Goal: Task Accomplishment & Management: Complete application form

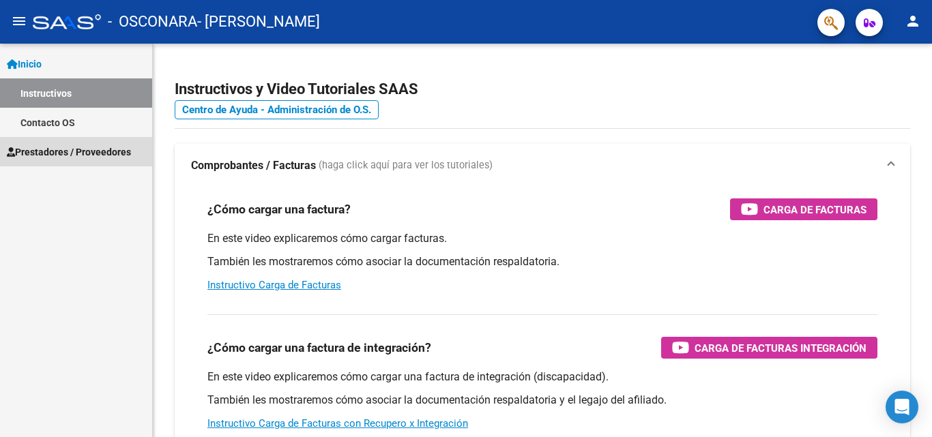
click at [68, 149] on span "Prestadores / Proveedores" at bounding box center [69, 152] width 124 height 15
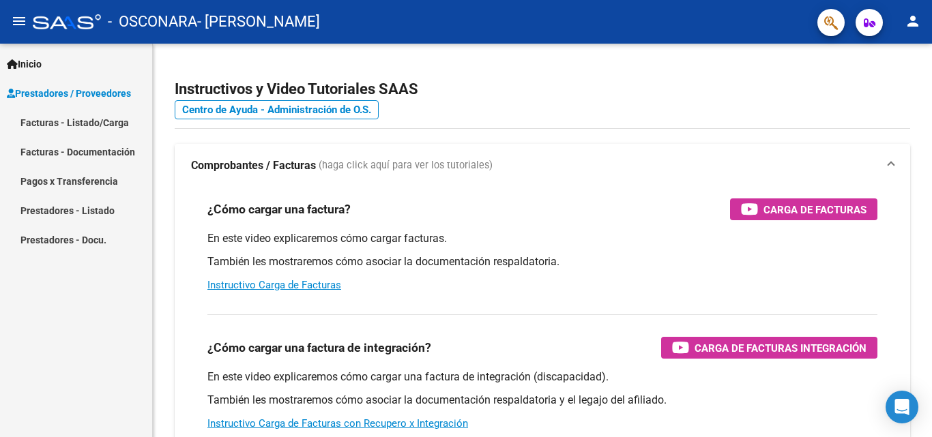
click at [77, 125] on link "Facturas - Listado/Carga" at bounding box center [76, 122] width 152 height 29
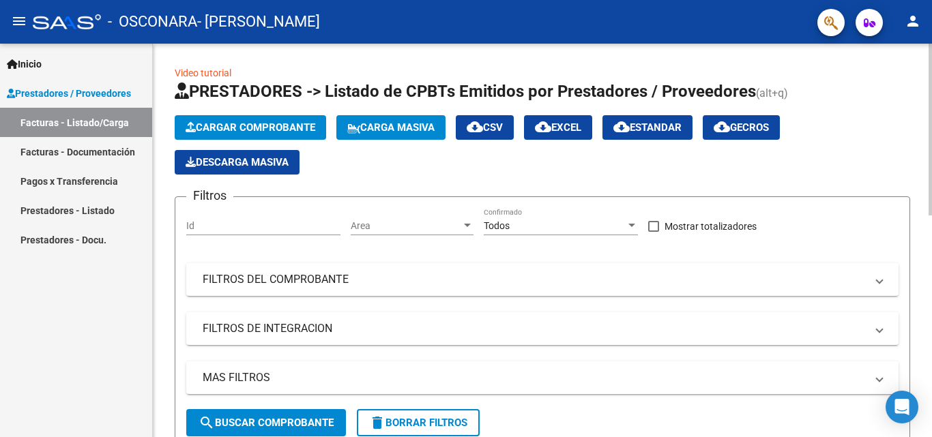
click at [211, 125] on span "Cargar Comprobante" at bounding box center [250, 127] width 130 height 12
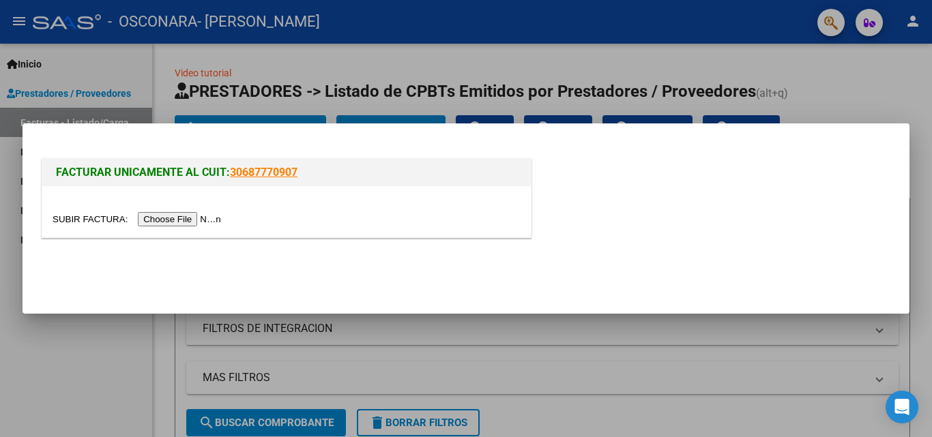
click at [190, 222] on input "file" at bounding box center [139, 219] width 173 height 14
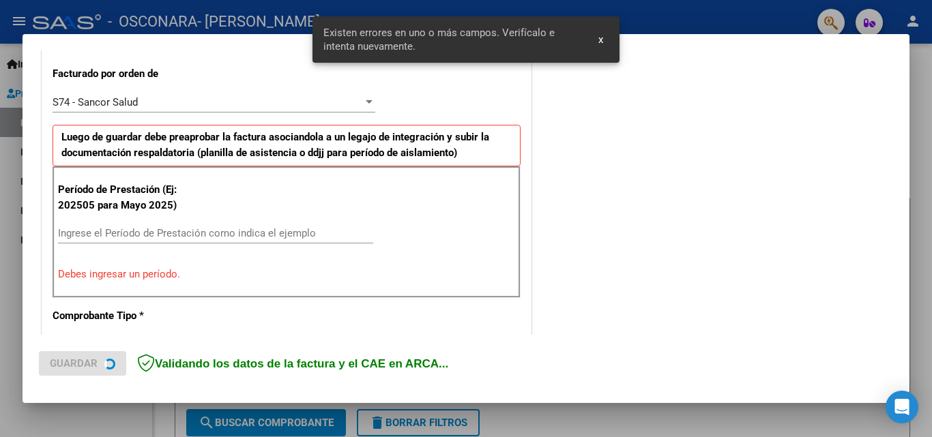
scroll to position [376, 0]
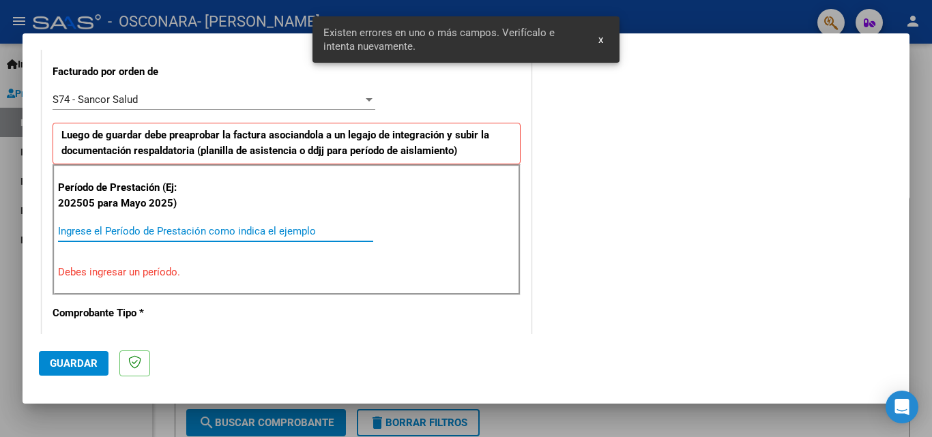
click at [130, 231] on input "Ingrese el Período de Prestación como indica el ejemplo" at bounding box center [215, 231] width 315 height 12
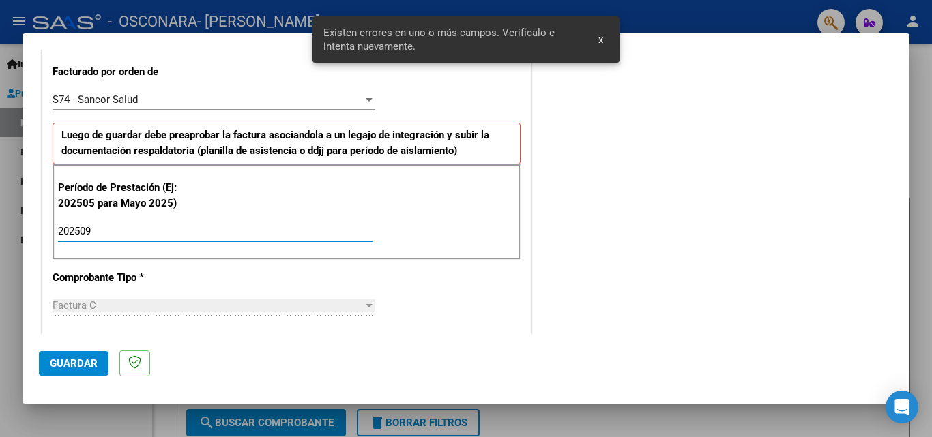
type input "202509"
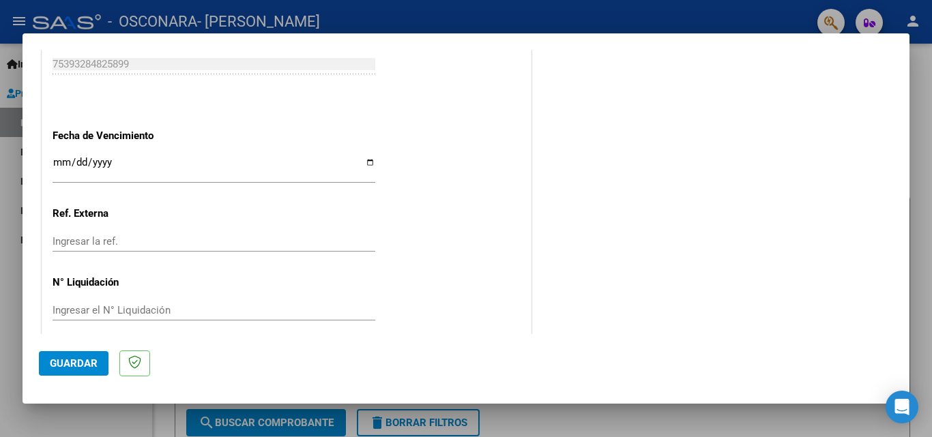
scroll to position [985, 0]
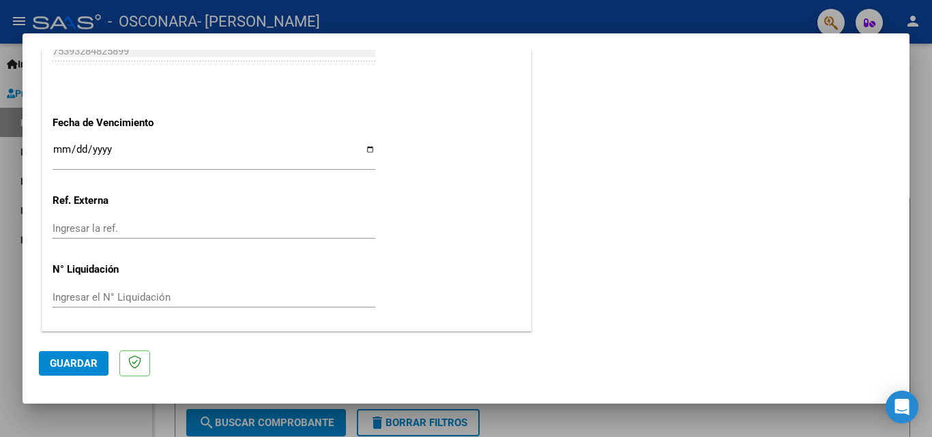
click at [364, 153] on input "Ingresar la fecha" at bounding box center [214, 155] width 323 height 22
type input "[DATE]"
click at [57, 365] on span "Guardar" at bounding box center [74, 363] width 48 height 12
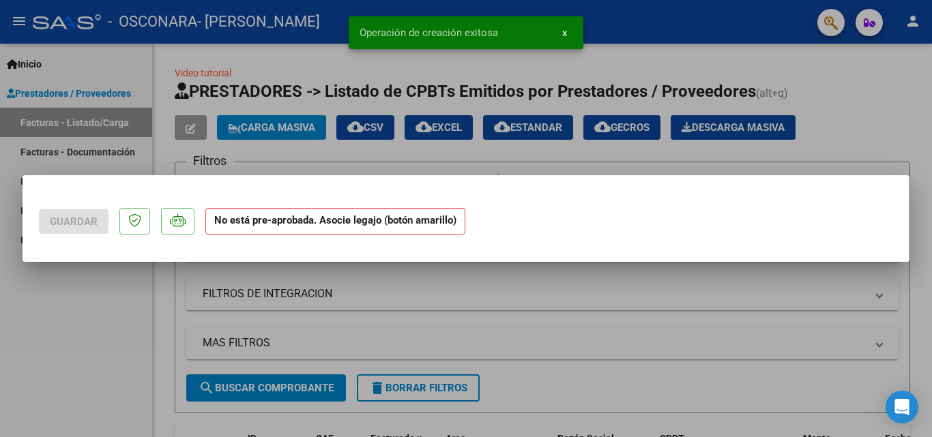
scroll to position [0, 0]
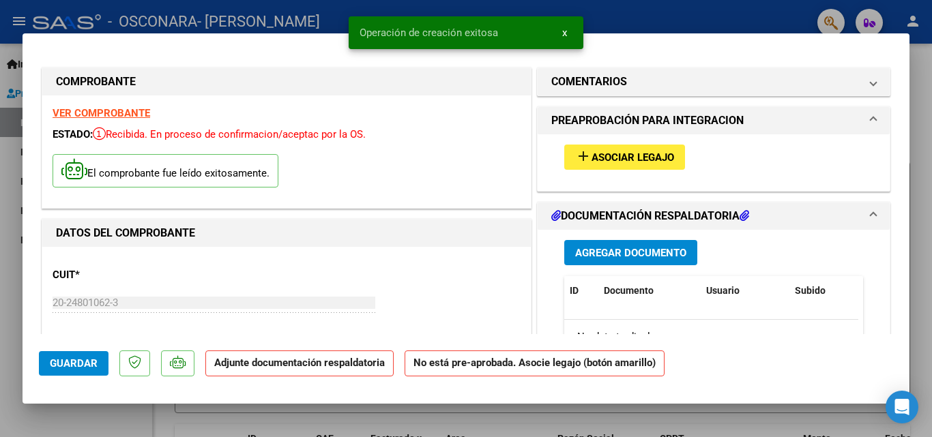
click at [584, 253] on span "Agregar Documento" at bounding box center [630, 253] width 111 height 12
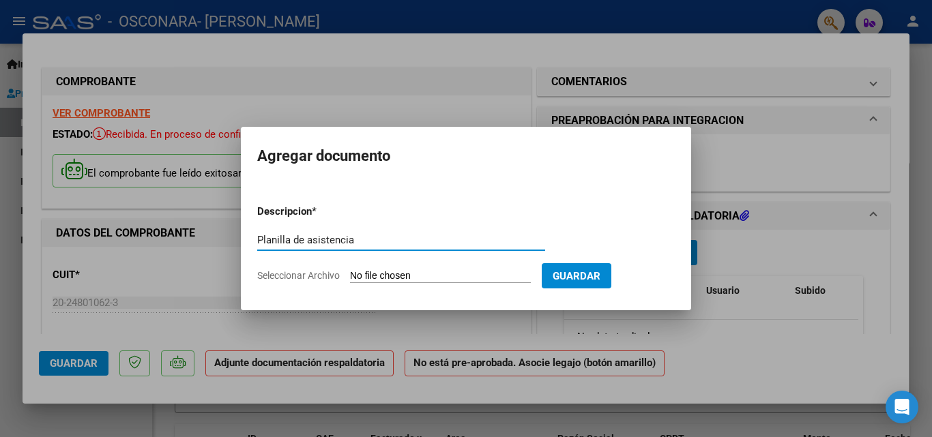
type input "Planilla de asistencia"
click at [441, 279] on input "Seleccionar Archivo" at bounding box center [440, 276] width 181 height 13
type input "C:\fakepath\[PERSON_NAME] PA [DATE] Escuela Alas .pdf"
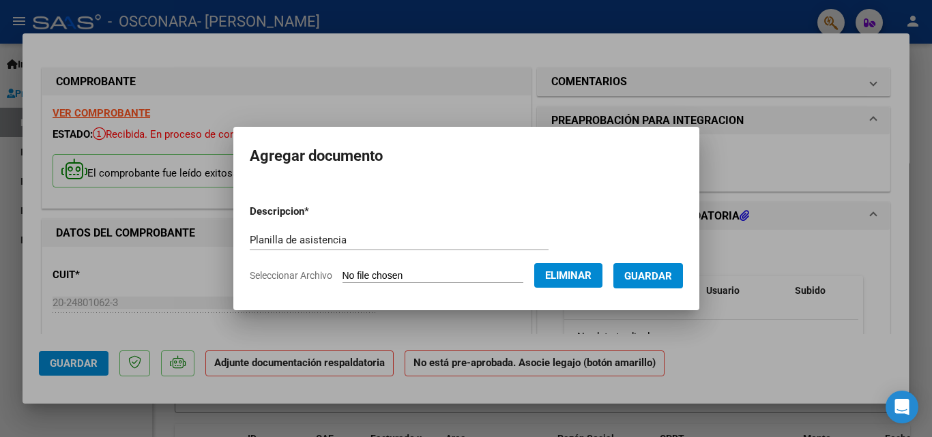
click at [654, 278] on span "Guardar" at bounding box center [648, 276] width 48 height 12
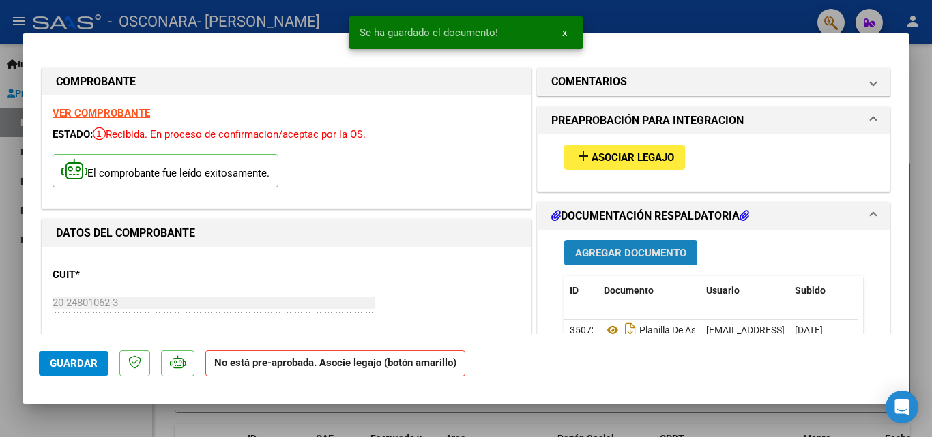
click at [610, 250] on span "Agregar Documento" at bounding box center [630, 253] width 111 height 12
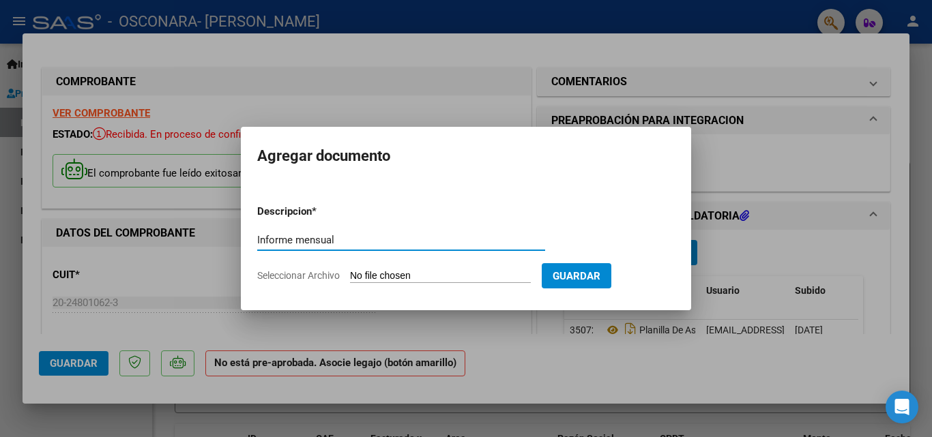
type input "Informe mensual"
click at [445, 278] on input "Seleccionar Archivo" at bounding box center [440, 276] width 181 height 13
type input "C:\fakepath\[PERSON_NAME] informe mensual.pdf"
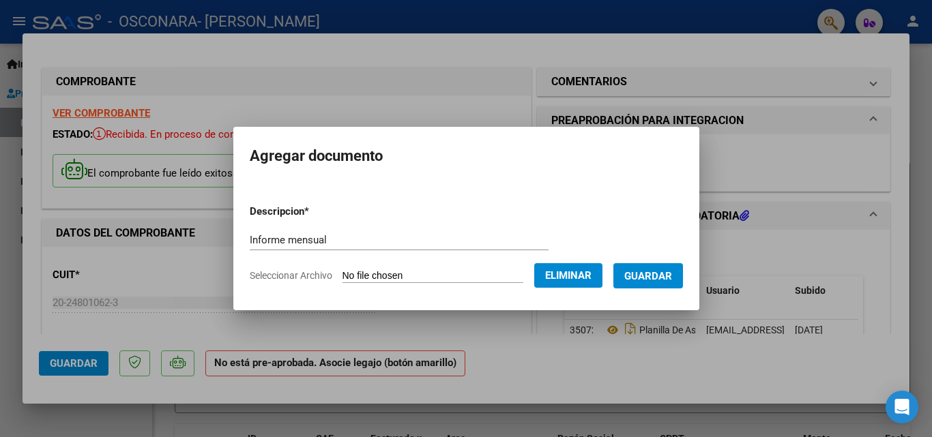
click at [639, 282] on span "Guardar" at bounding box center [648, 276] width 48 height 12
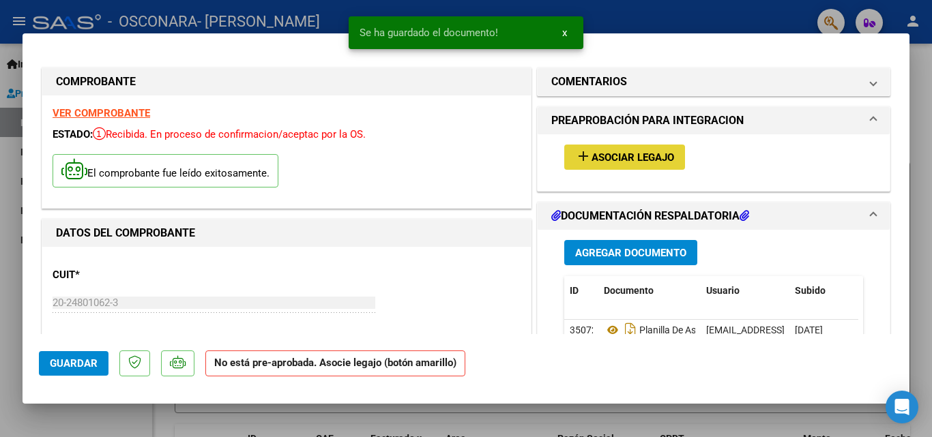
click at [624, 153] on span "Asociar Legajo" at bounding box center [632, 157] width 83 height 12
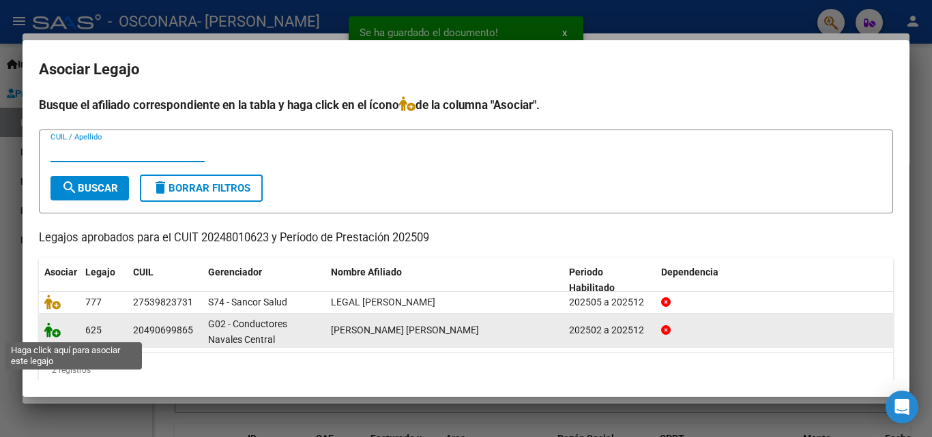
click at [52, 332] on icon at bounding box center [52, 330] width 16 height 15
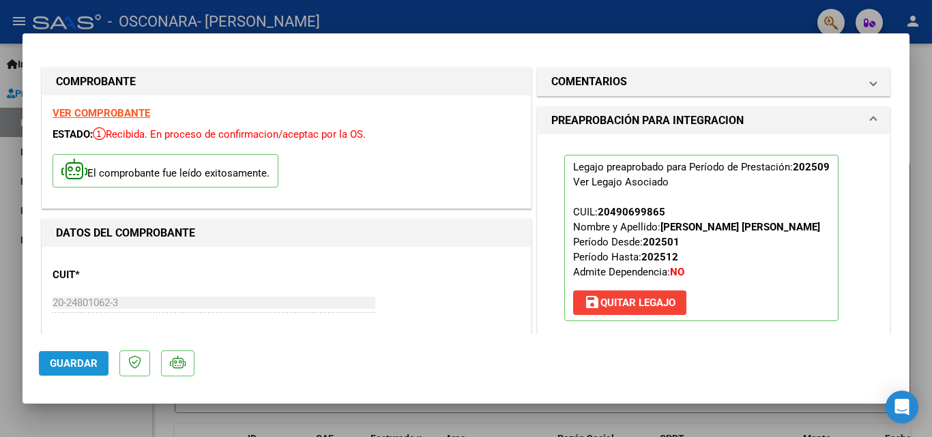
click at [70, 358] on span "Guardar" at bounding box center [74, 363] width 48 height 12
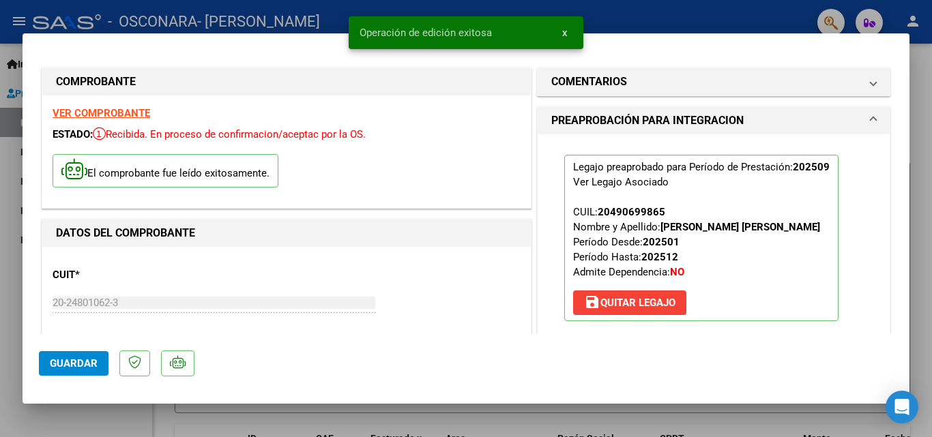
click at [649, 10] on div at bounding box center [466, 218] width 932 height 437
type input "$ 0,00"
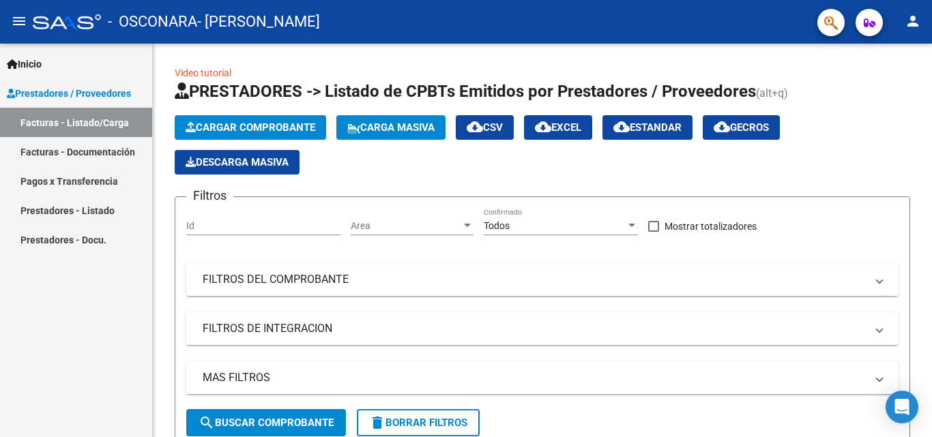
click at [912, 18] on mat-icon "person" at bounding box center [912, 21] width 16 height 16
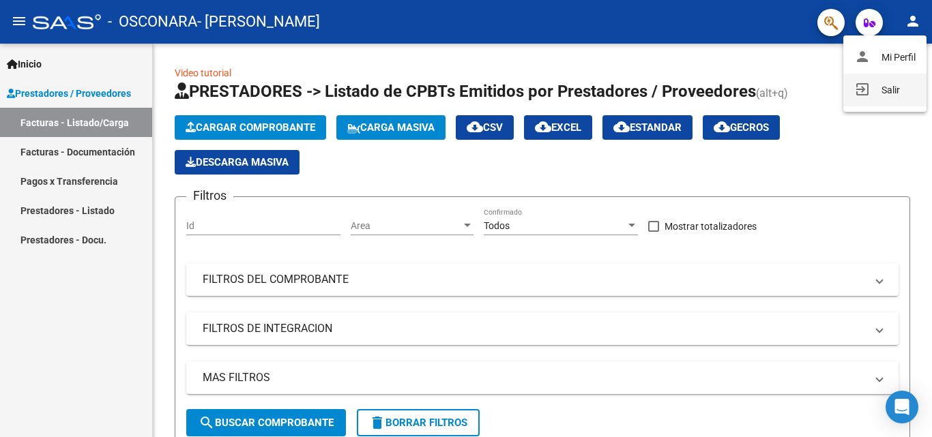
click at [868, 87] on button "exit_to_app Salir" at bounding box center [884, 90] width 83 height 33
